Goal: Task Accomplishment & Management: Manage account settings

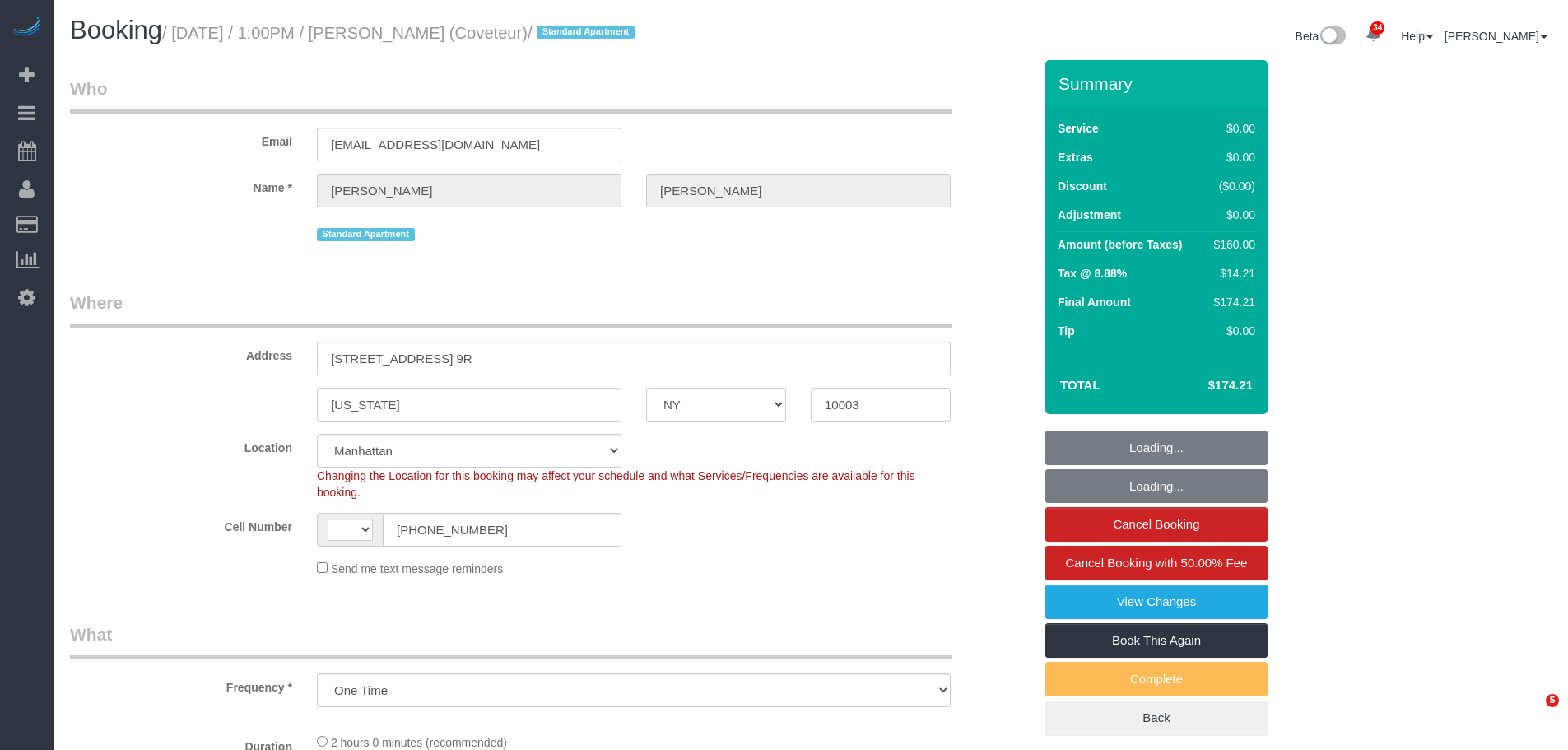
select select "NY"
select select "number:61"
select select "number:74"
select select "number:15"
select select "number:6"
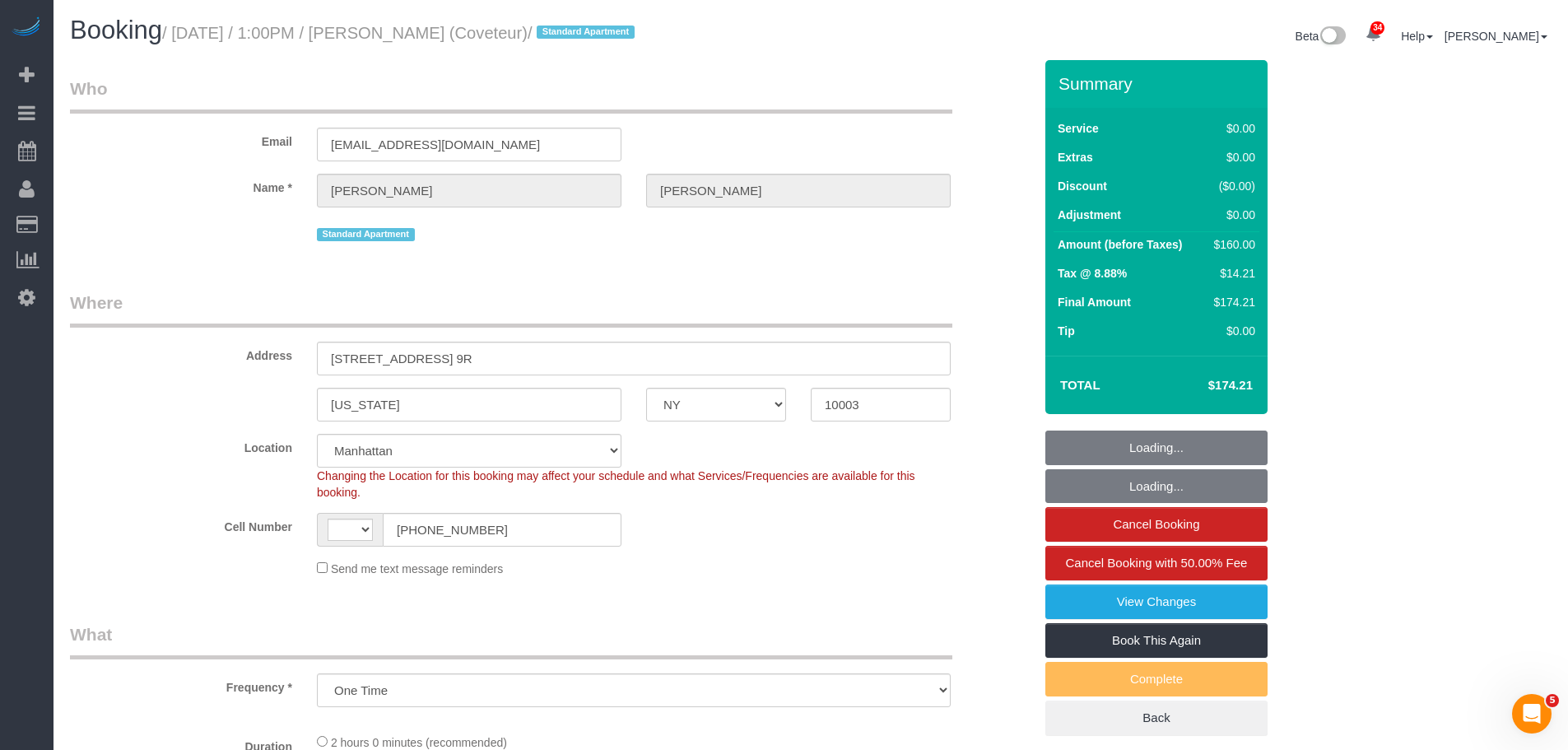
select select "object:970"
select select "string:[GEOGRAPHIC_DATA]"
select select "string:stripe-pm_1QsmyN4VGloSiKo7Hzm0PI0s"
select select "1"
select select "spot1"
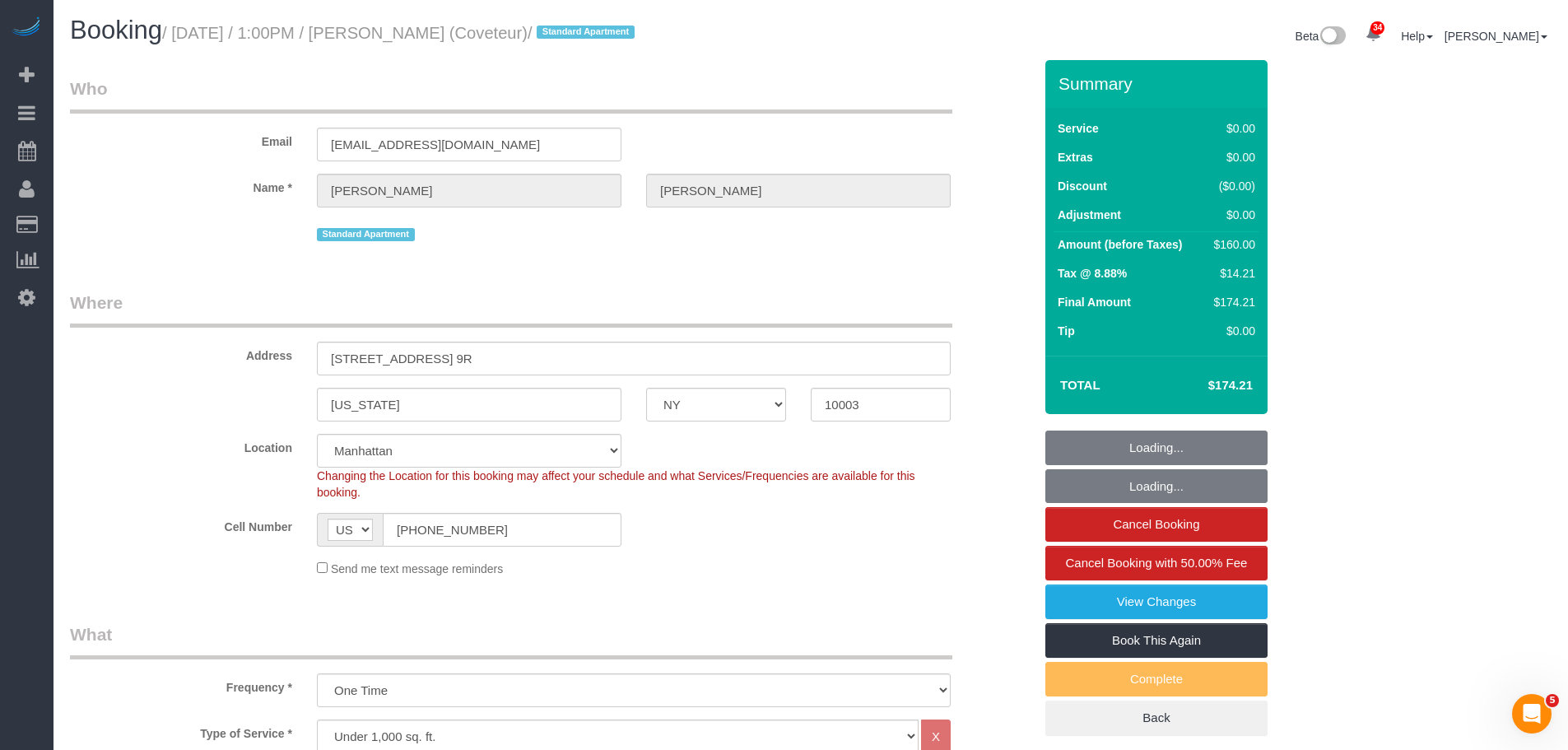
select select "1"
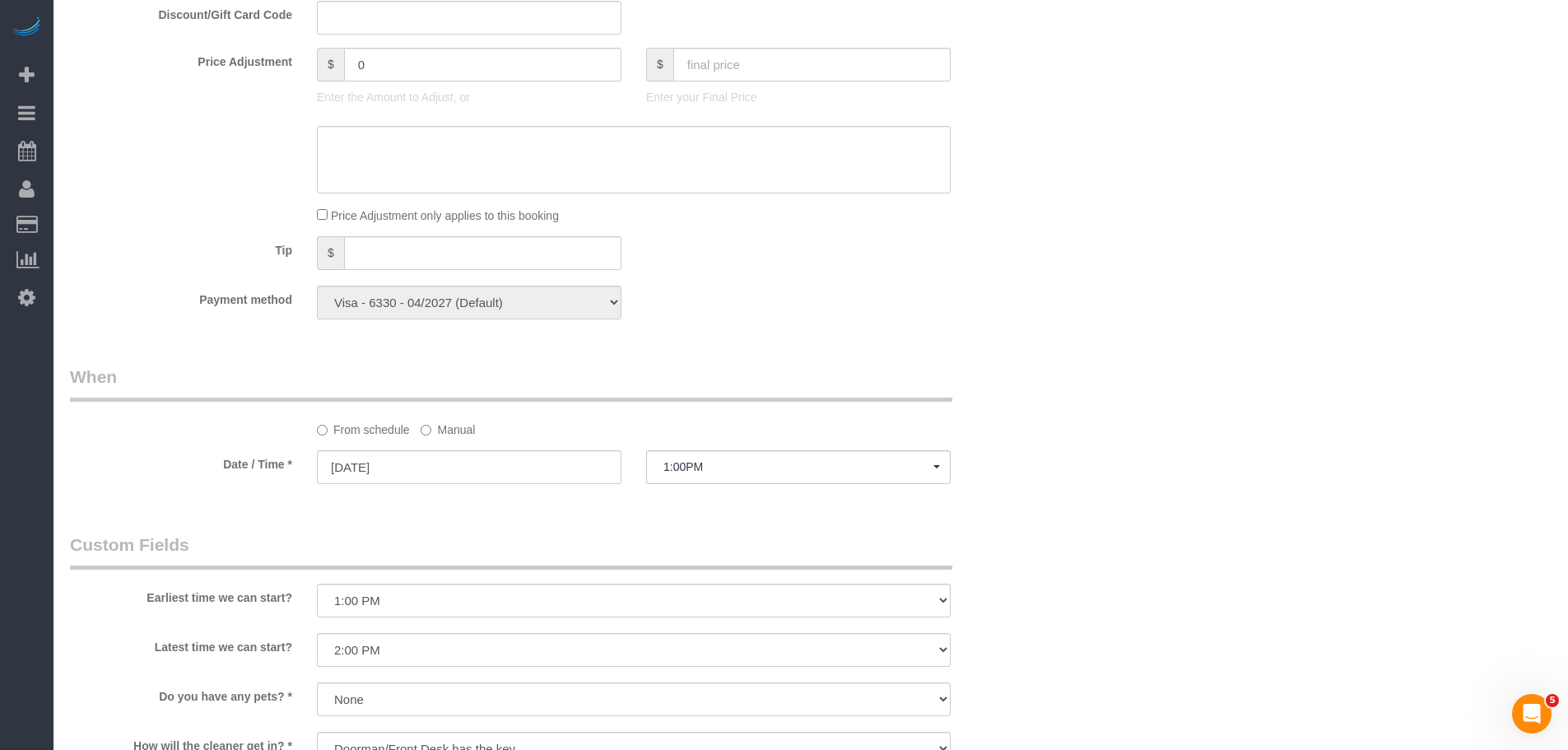
scroll to position [1153, 0]
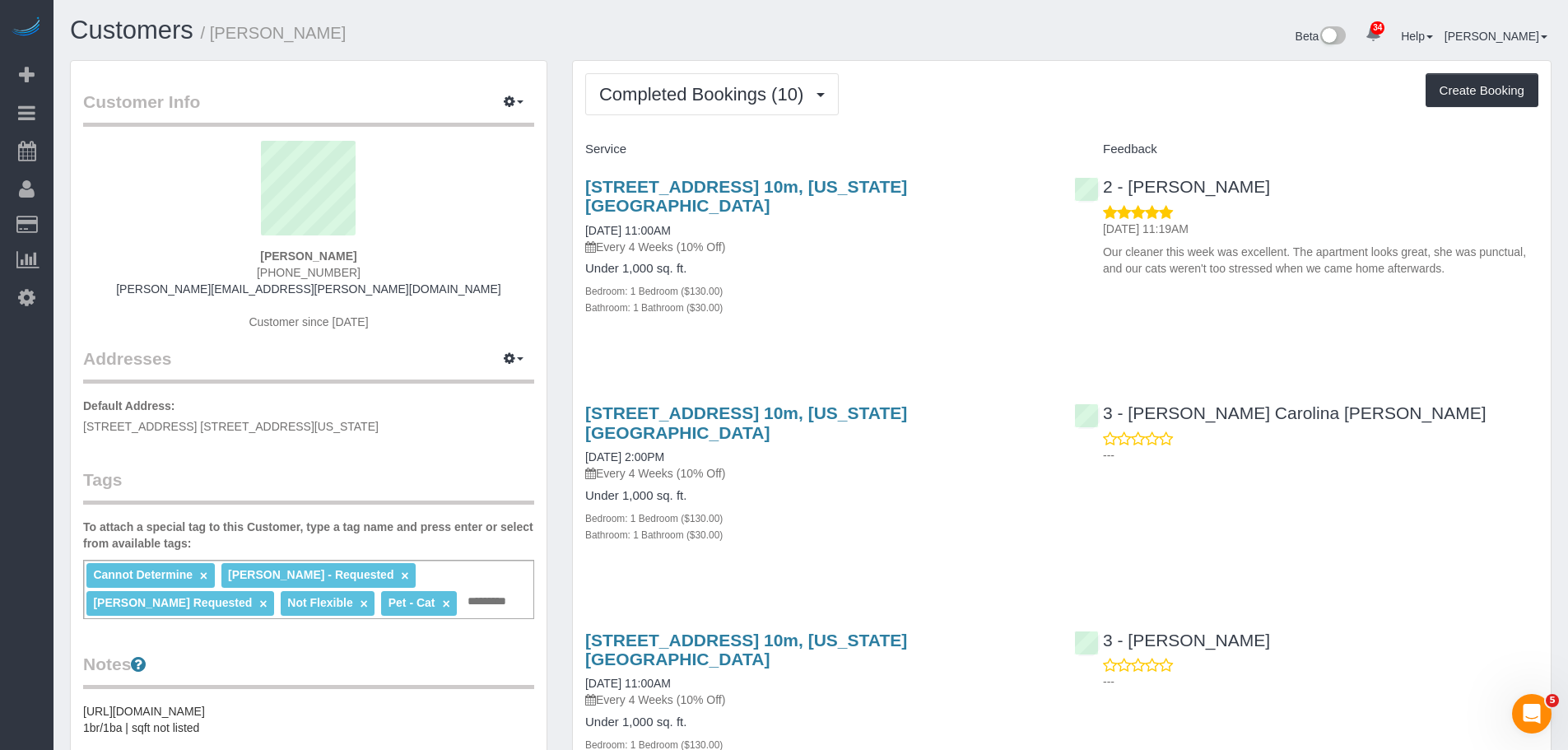
click at [945, 302] on div "235 West 48th Street, Apt. 10m, New York, NY 10036 09/07/2025 11:00AM Every 4 W…" at bounding box center [818, 256] width 489 height 185
click at [486, 213] on sui-profile-pic at bounding box center [309, 194] width 427 height 107
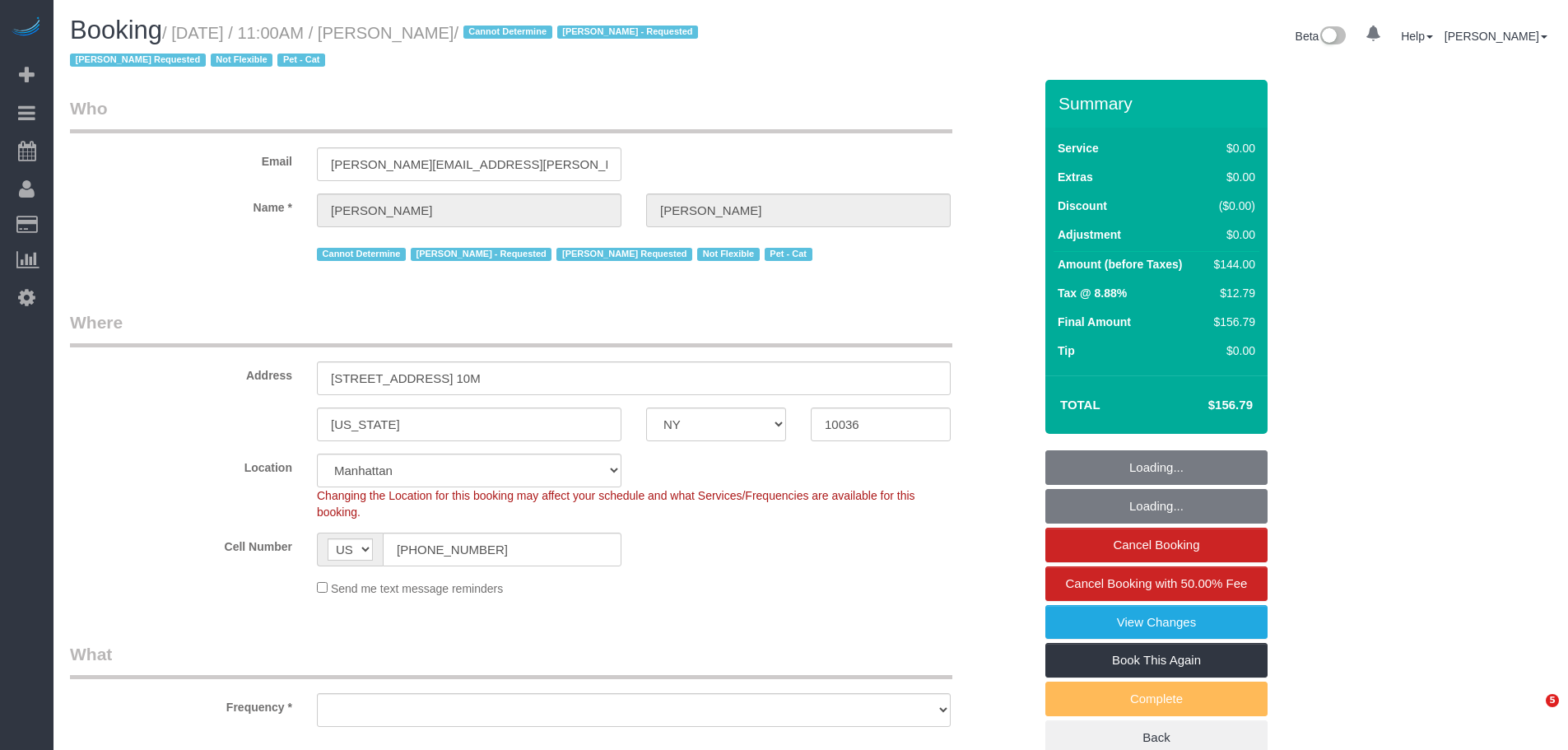
select select "NY"
select select "string:stripe-pm_1QTV2s4VGloSiKo7xIUkMpLp"
select select "1"
select select "object:940"
select select "number:89"
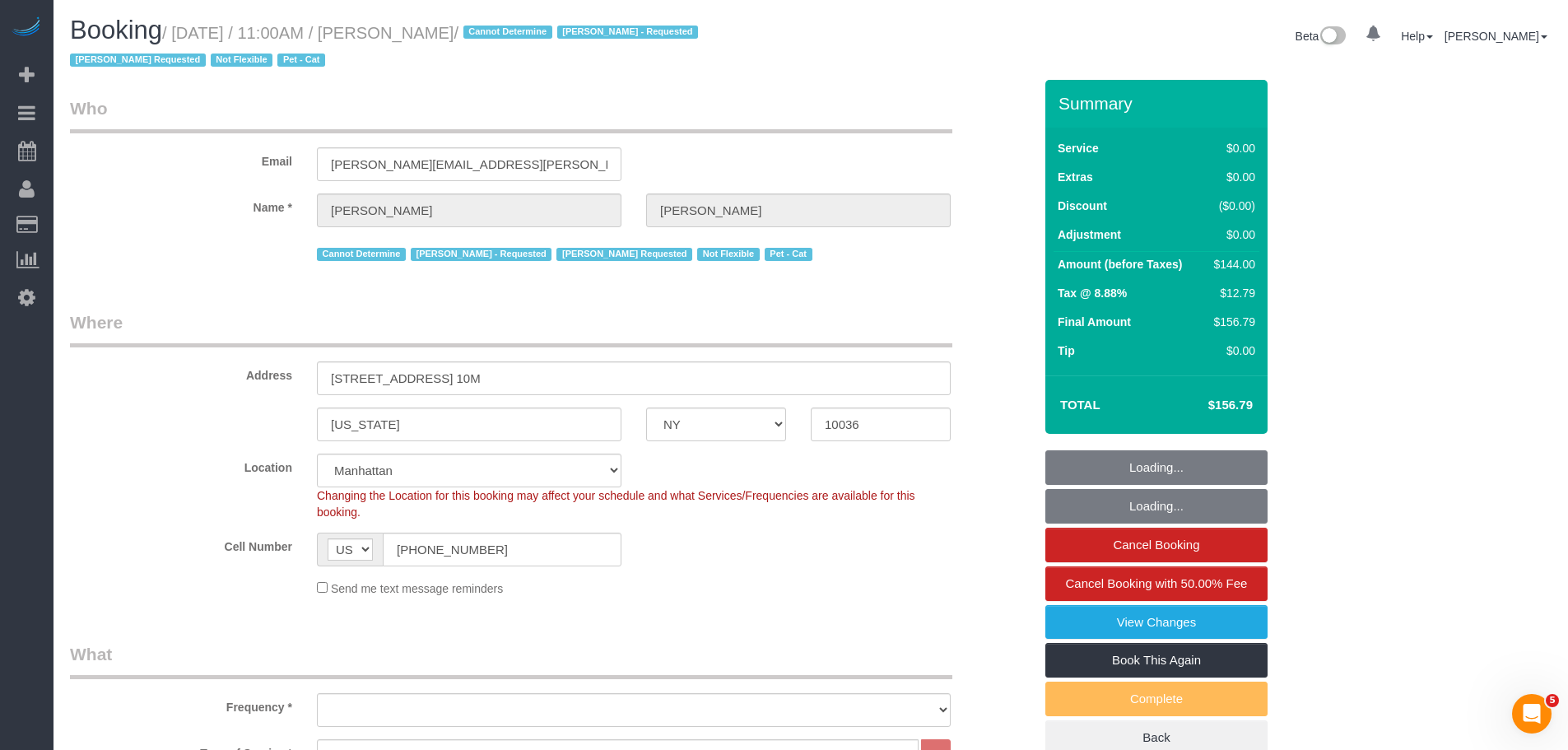
select select "number:90"
select select "number:14"
select select "number:5"
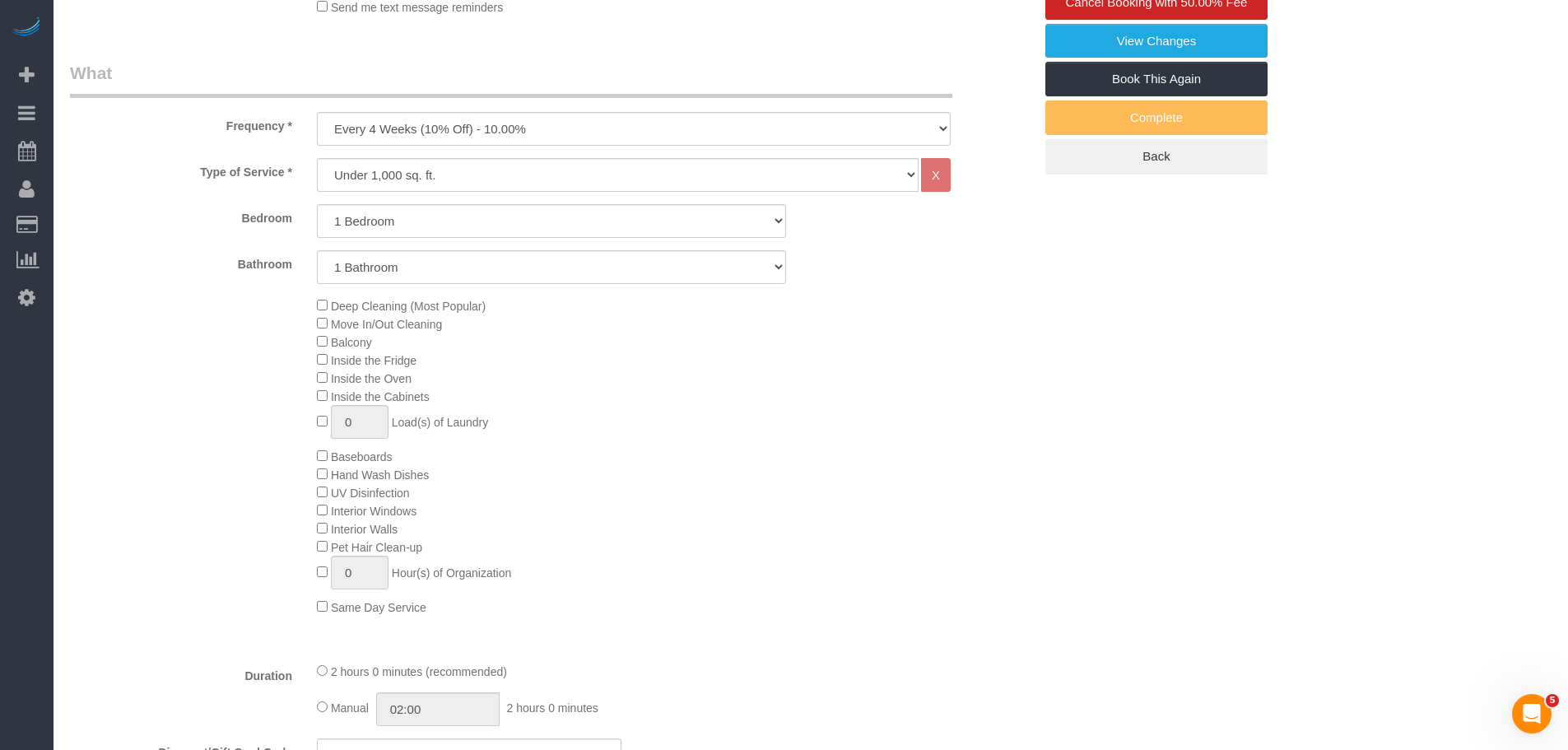
select select "spot1"
select select "1"
select select "object:1513"
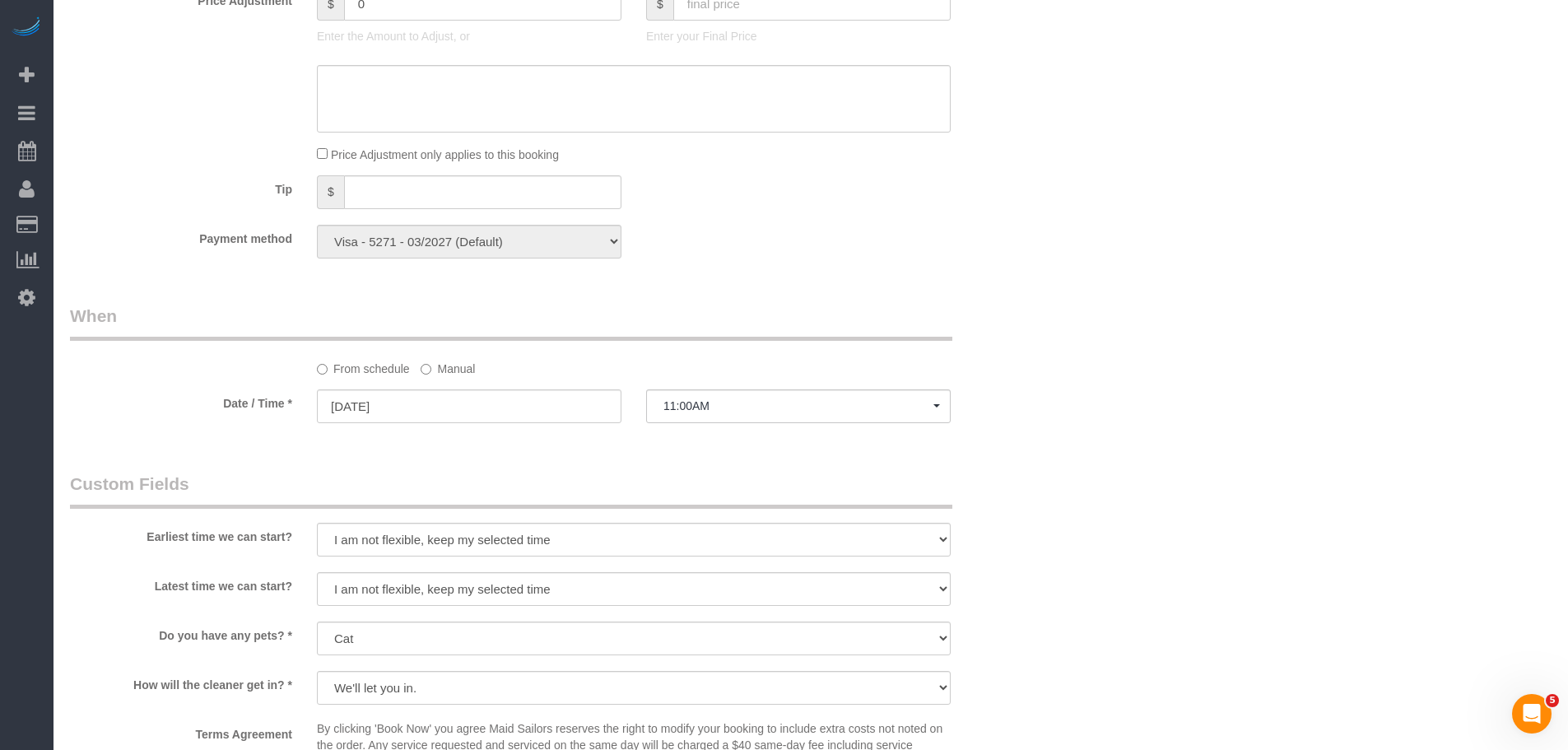
scroll to position [1647, 0]
